Goal: Navigation & Orientation: Go to known website

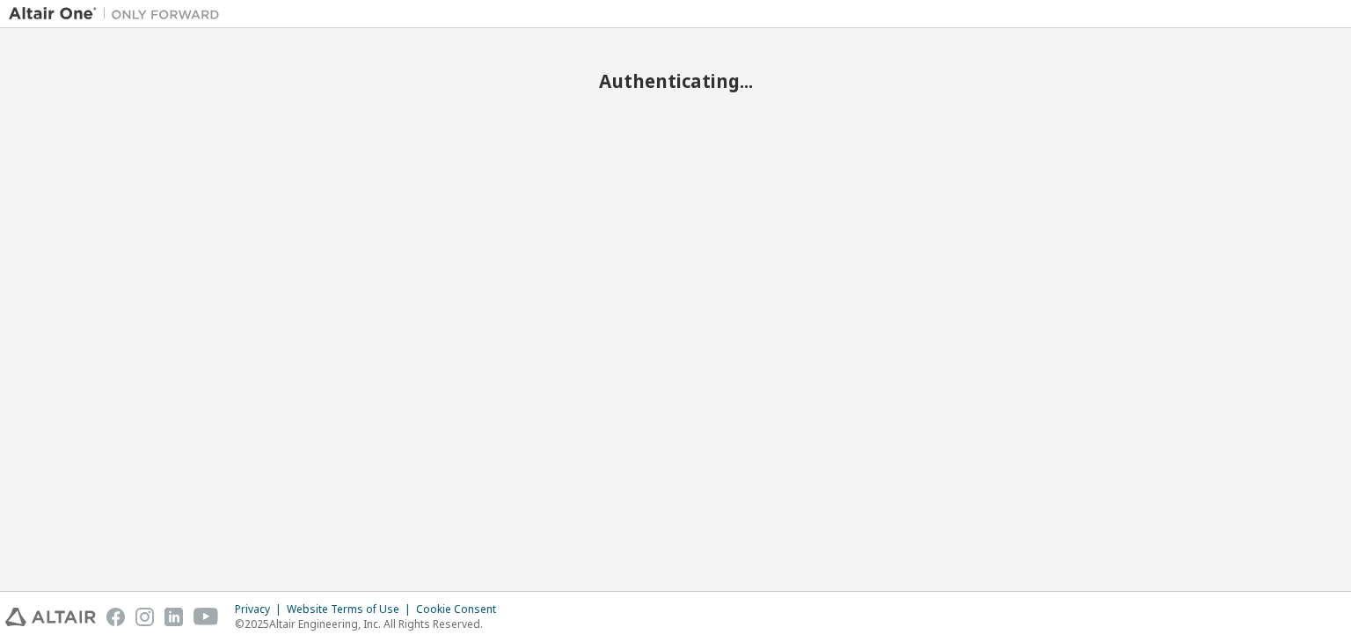
click at [997, 614] on div "Privacy Website Terms of Use Cookie Consent © 2025 Altair Engineering, Inc. All…" at bounding box center [675, 617] width 1351 height 50
